Goal: Find specific page/section: Find specific page/section

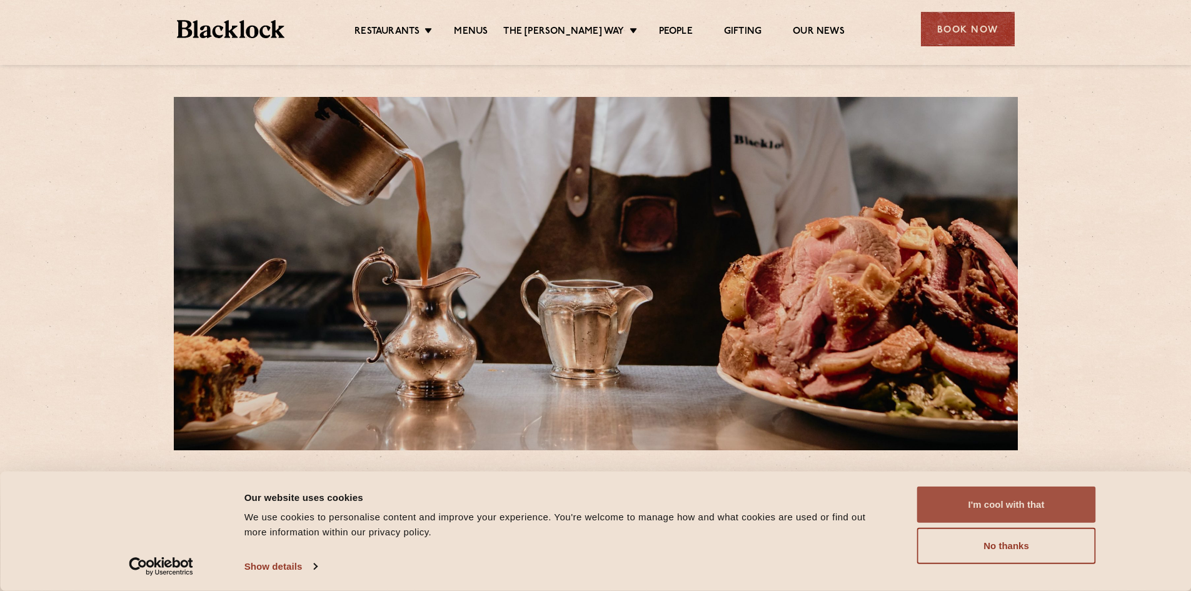
click at [997, 496] on button "I'm cool with that" at bounding box center [1006, 504] width 179 height 36
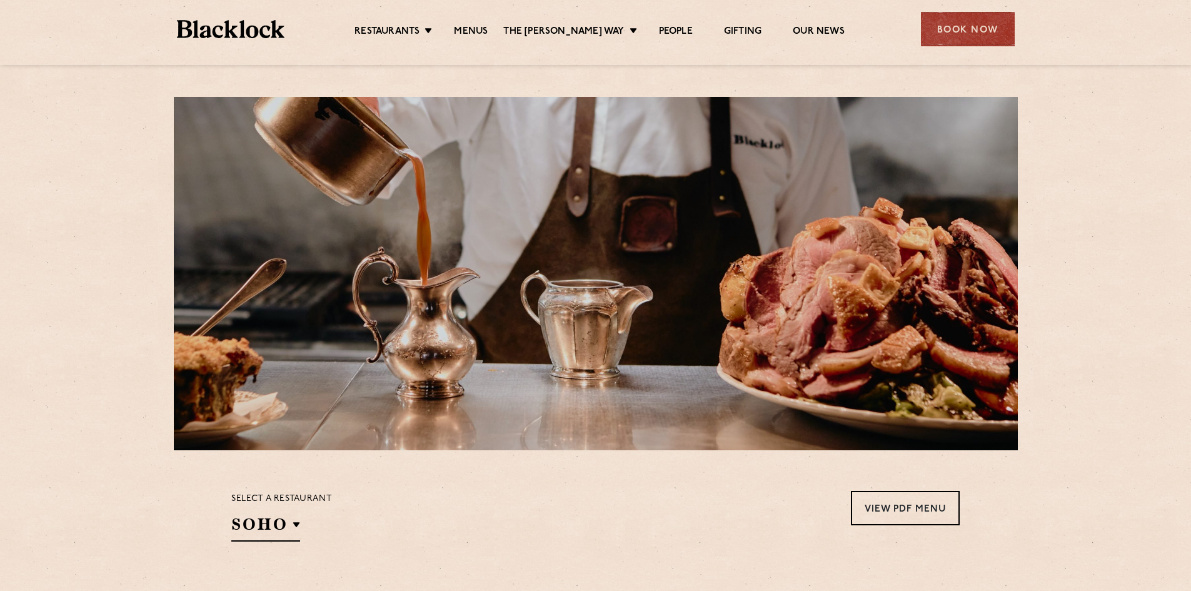
scroll to position [266, 0]
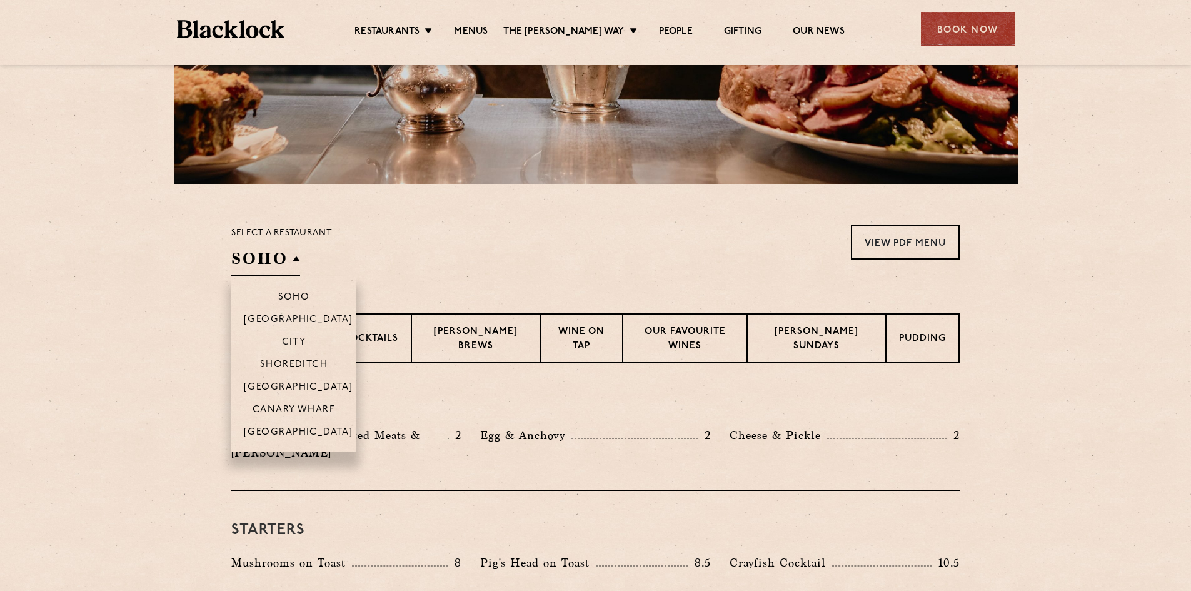
click at [280, 258] on h2 "SOHO" at bounding box center [265, 262] width 69 height 28
click at [293, 385] on p "[GEOGRAPHIC_DATA]" at bounding box center [298, 388] width 109 height 13
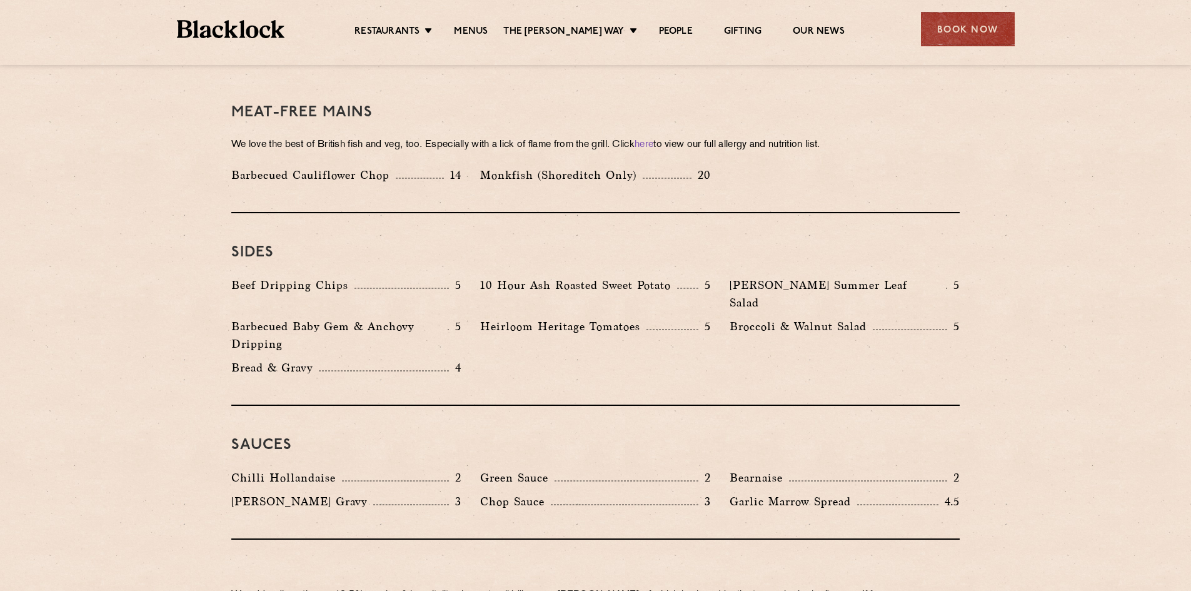
scroll to position [1923, 0]
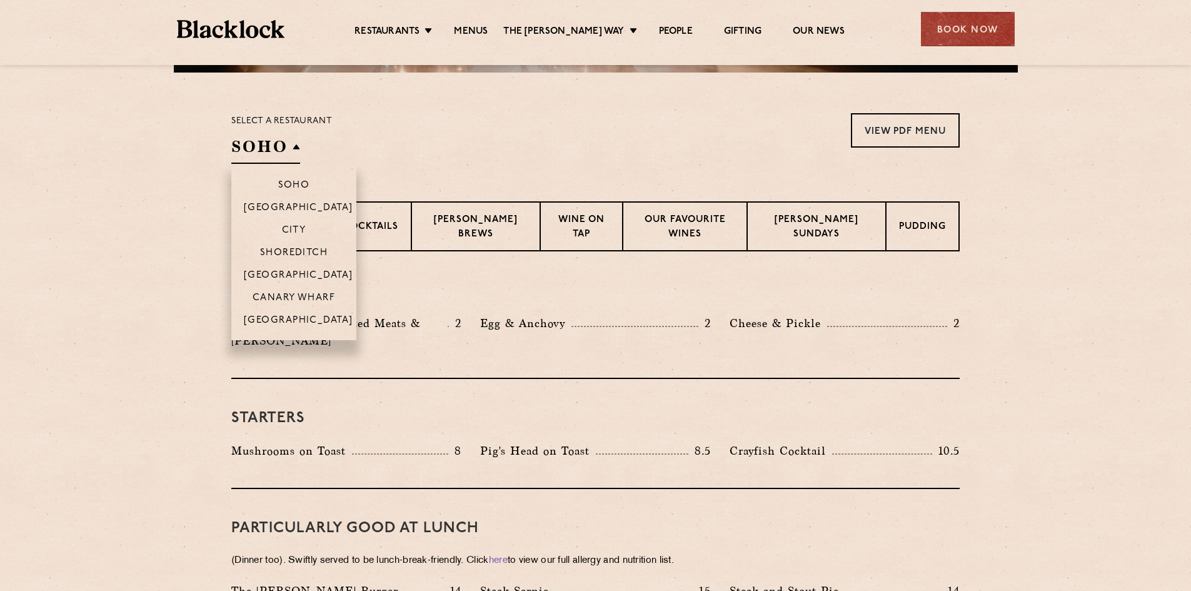
scroll to position [375, 0]
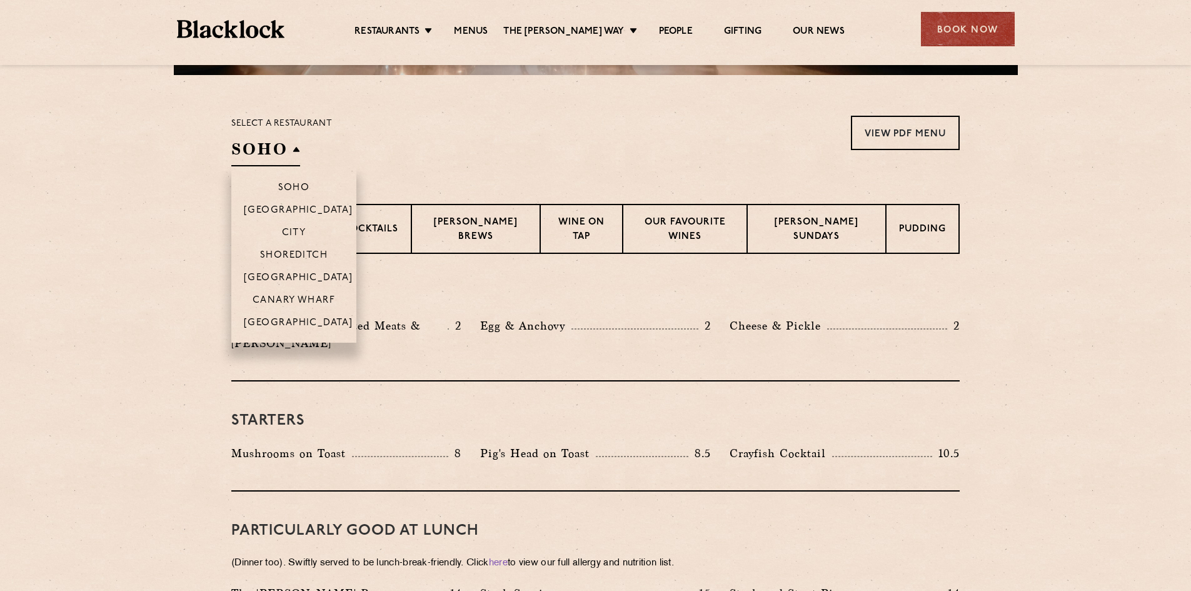
click at [292, 152] on h2 "SOHO" at bounding box center [265, 152] width 69 height 28
click at [298, 280] on p "[GEOGRAPHIC_DATA]" at bounding box center [298, 279] width 109 height 13
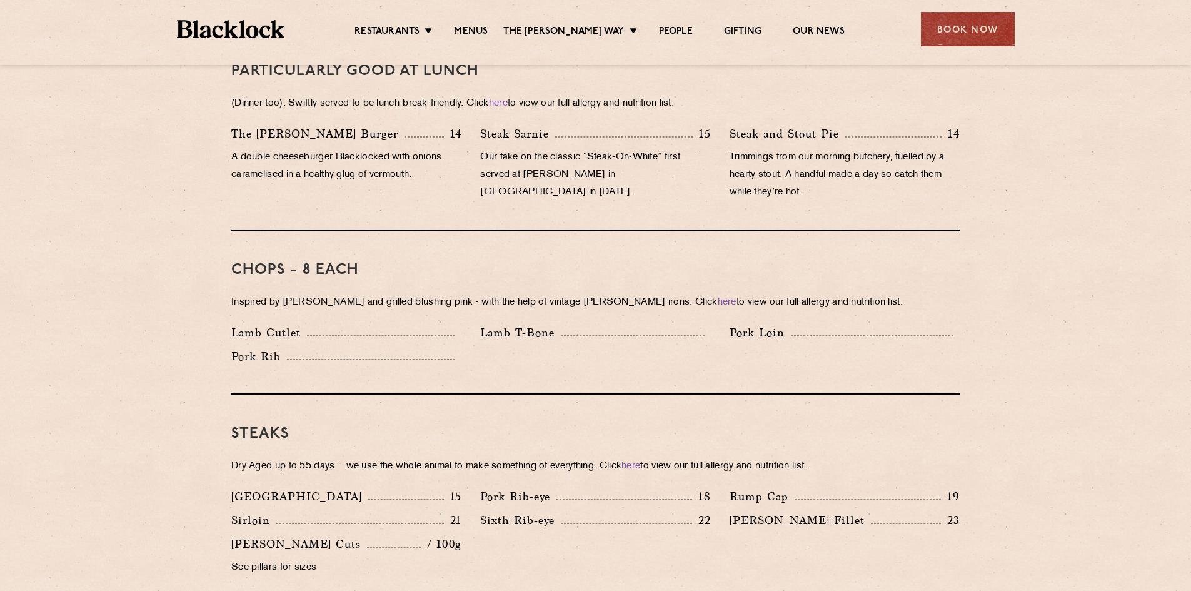
scroll to position [860, 0]
